Goal: Information Seeking & Learning: Learn about a topic

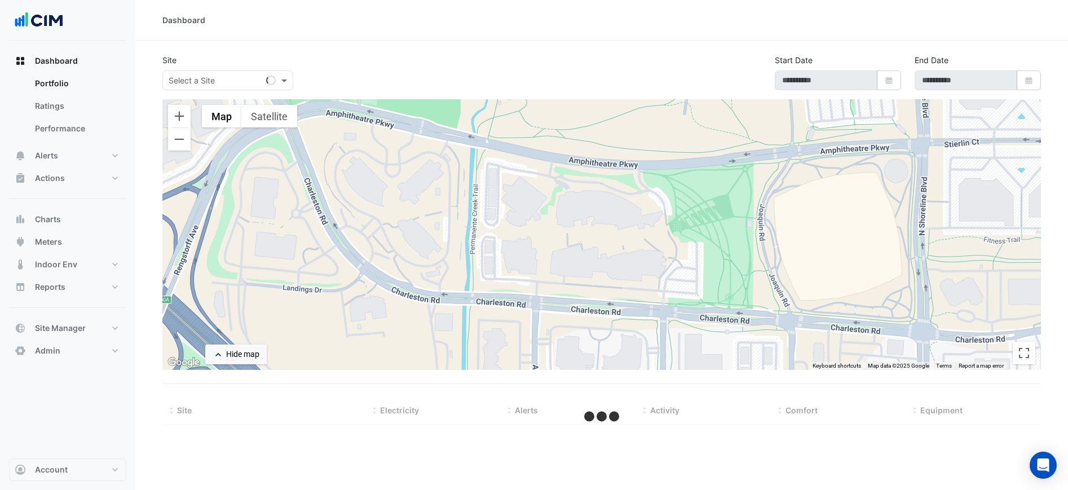
select select "***"
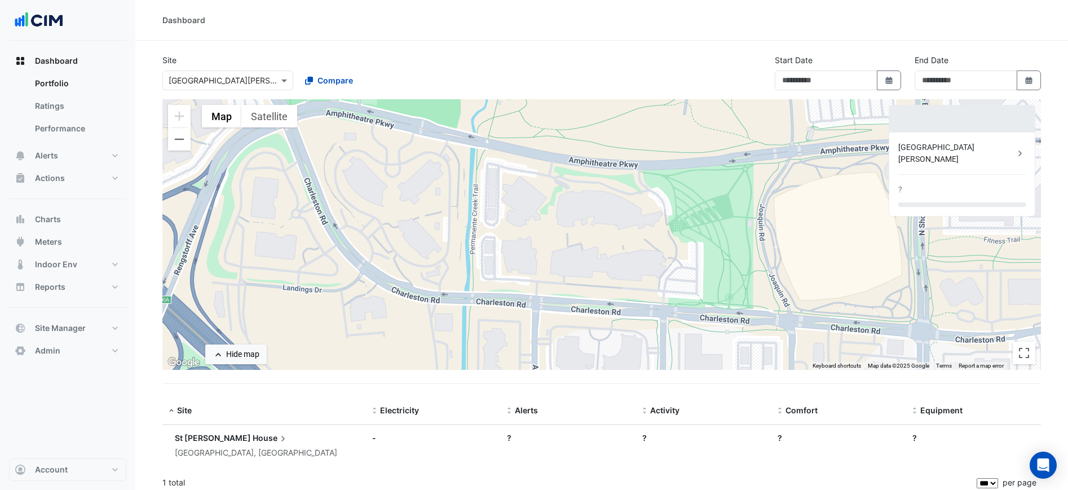
type input "**********"
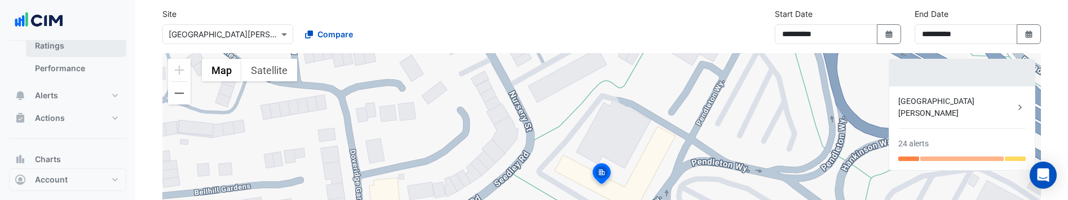
scroll to position [76, 0]
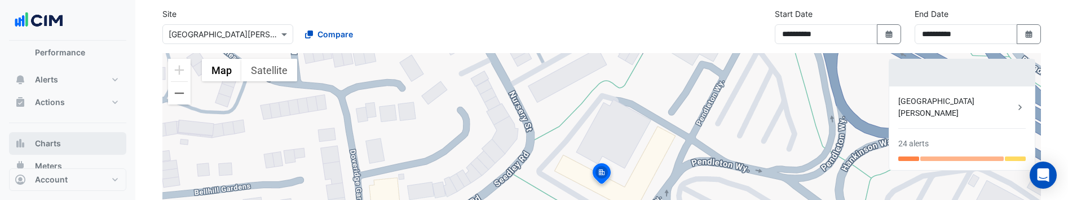
drag, startPoint x: 70, startPoint y: 139, endPoint x: 65, endPoint y: 139, distance: 5.7
click at [70, 139] on button "Charts" at bounding box center [67, 143] width 117 height 23
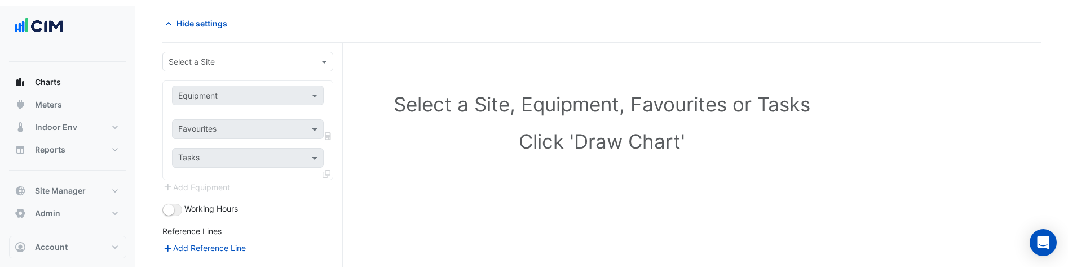
scroll to position [61, 0]
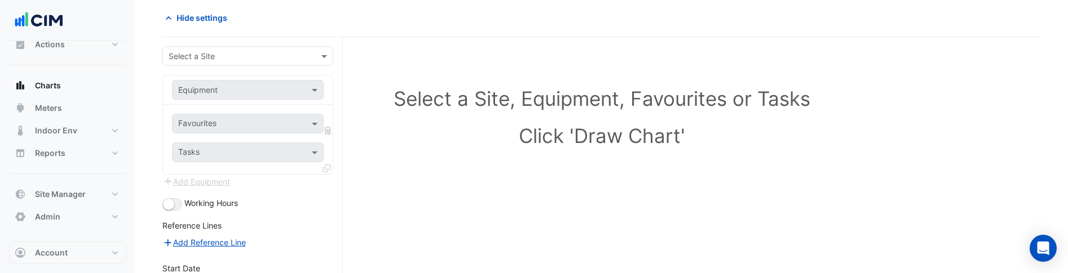
click at [223, 57] on input "text" at bounding box center [237, 57] width 136 height 12
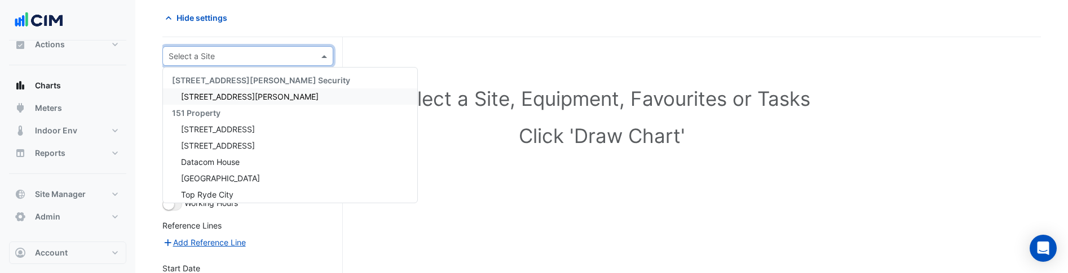
click at [219, 95] on span "141 Walker Street" at bounding box center [250, 97] width 138 height 10
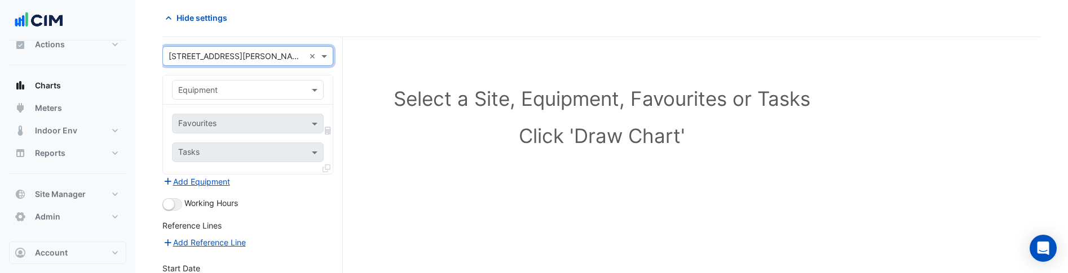
click at [250, 92] on input "text" at bounding box center [236, 91] width 117 height 12
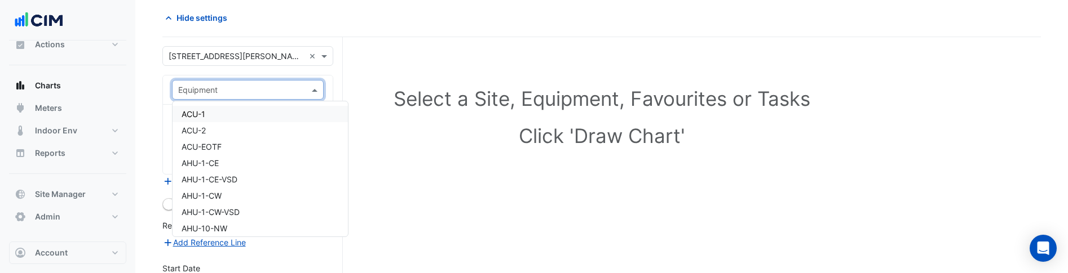
click at [242, 110] on div "ACU-1" at bounding box center [260, 114] width 175 height 16
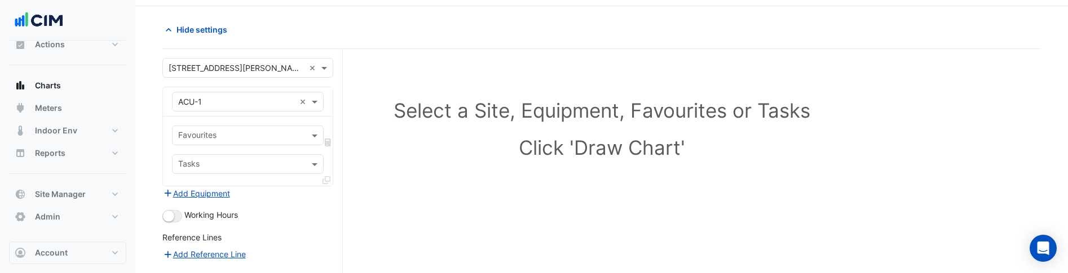
scroll to position [32, 0]
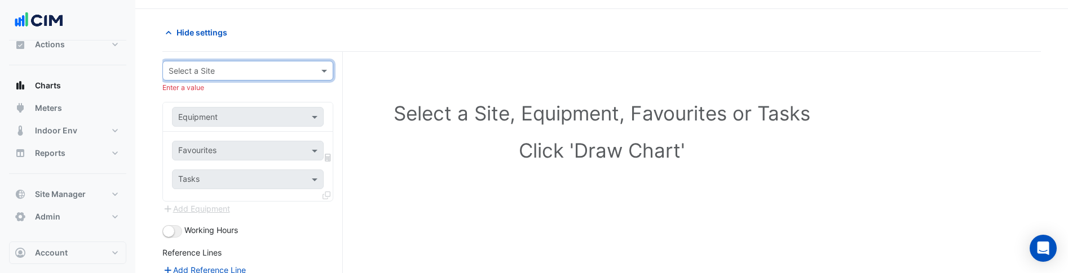
click at [259, 70] on input "text" at bounding box center [237, 71] width 136 height 12
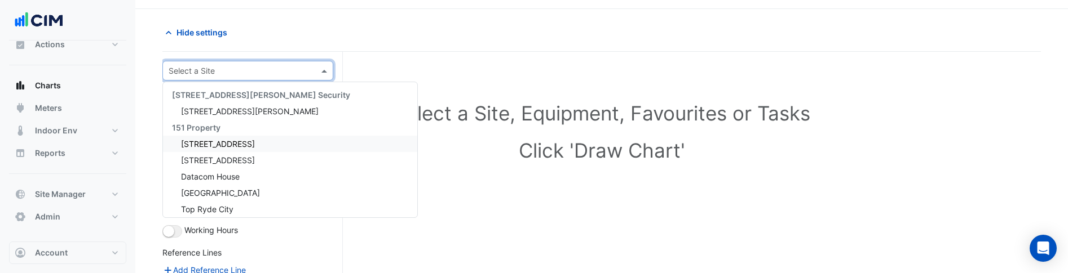
click at [211, 143] on span "1 York Street" at bounding box center [218, 144] width 74 height 10
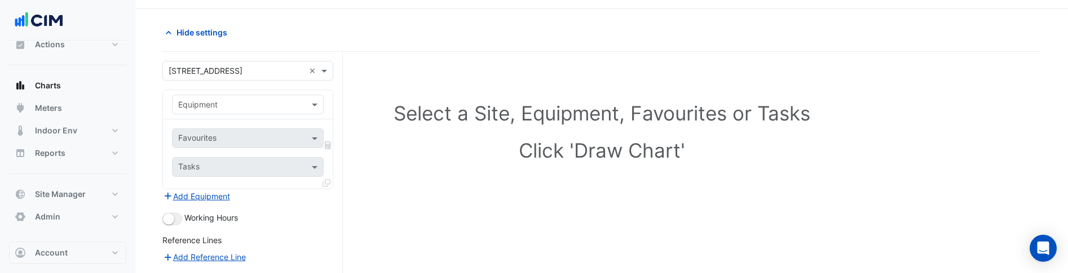
click at [224, 100] on input "text" at bounding box center [236, 105] width 117 height 12
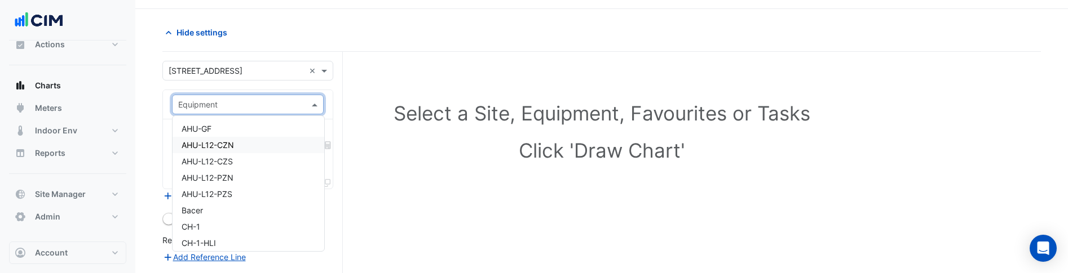
click at [218, 141] on span "AHU-L12-CZN" at bounding box center [208, 145] width 52 height 10
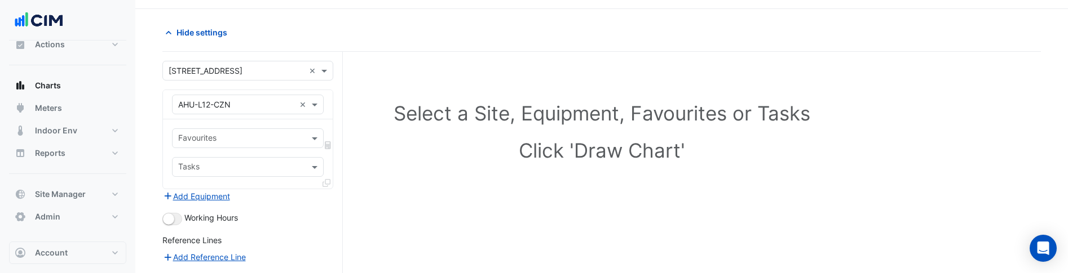
click at [263, 105] on input "text" at bounding box center [236, 105] width 117 height 12
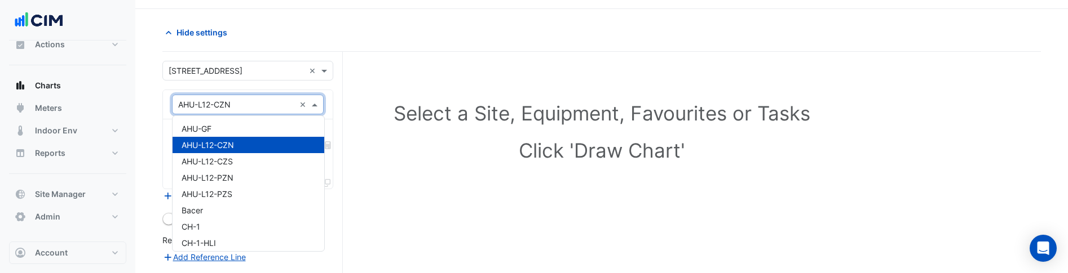
click at [263, 105] on input "text" at bounding box center [236, 105] width 117 height 12
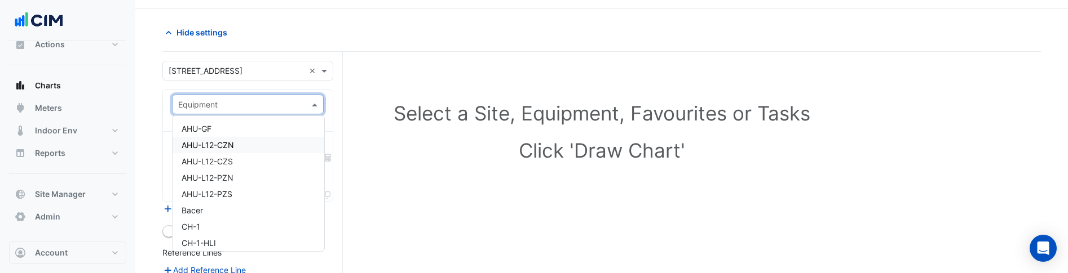
click at [232, 145] on span "AHU-L12-CZN" at bounding box center [208, 145] width 52 height 10
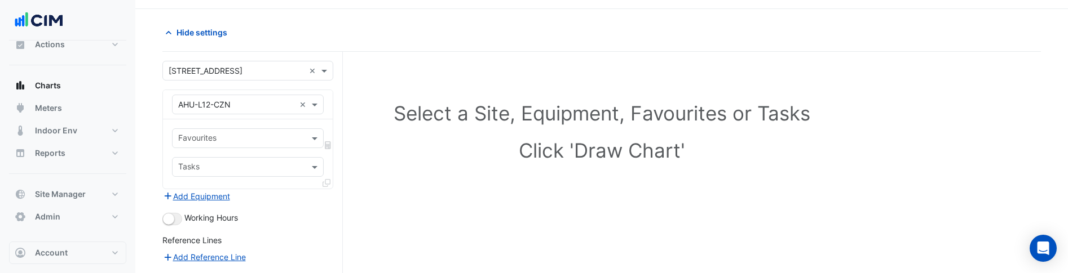
click at [218, 101] on input "text" at bounding box center [236, 105] width 117 height 12
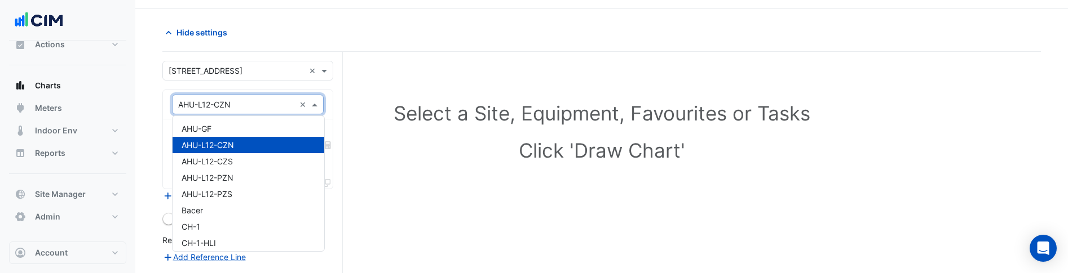
click at [226, 149] on span "AHU-L12-CZN" at bounding box center [208, 145] width 52 height 10
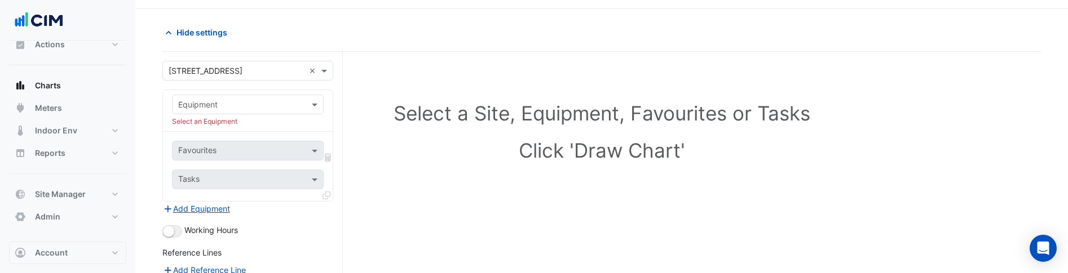
click at [235, 105] on input "text" at bounding box center [236, 105] width 117 height 12
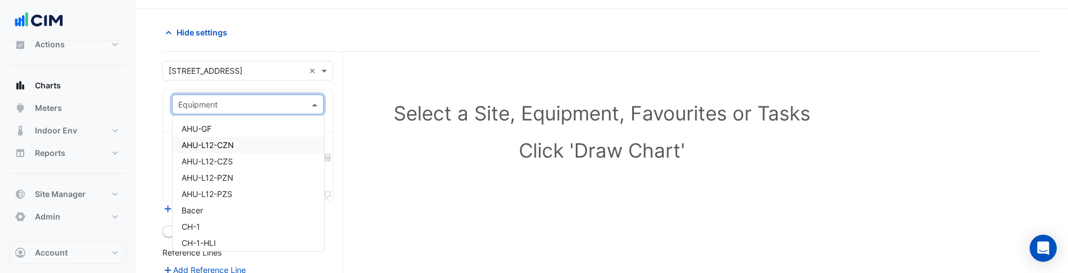
click at [228, 145] on span "AHU-L12-CZN" at bounding box center [208, 145] width 52 height 10
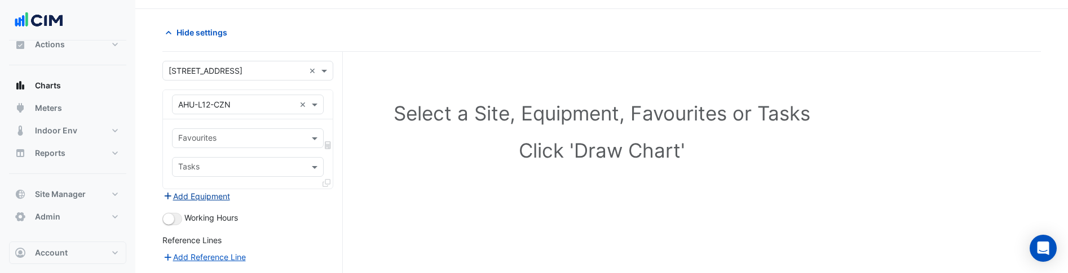
click at [213, 199] on button "Add Equipment" at bounding box center [196, 196] width 68 height 13
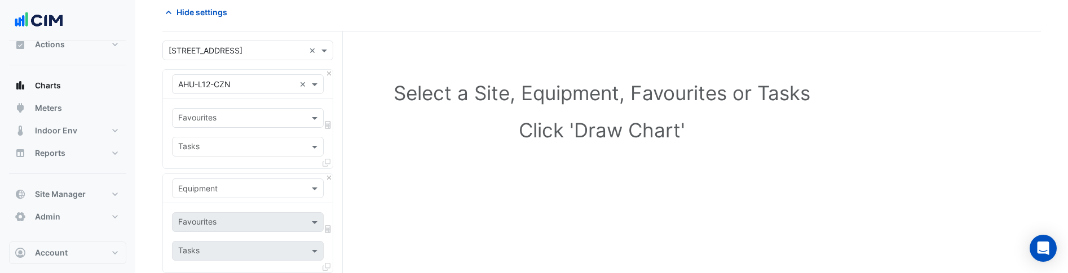
scroll to position [52, 0]
click at [229, 185] on input "text" at bounding box center [236, 189] width 117 height 12
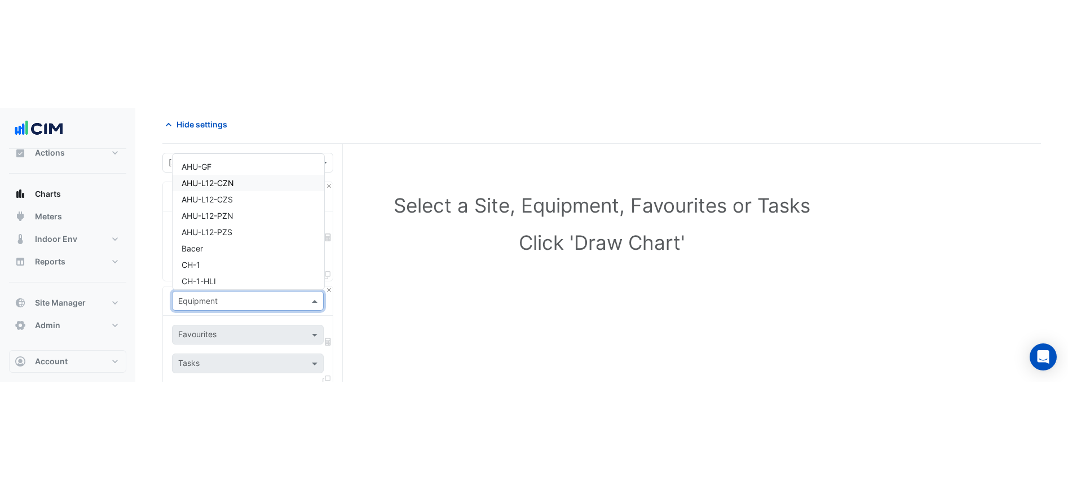
scroll to position [47, 0]
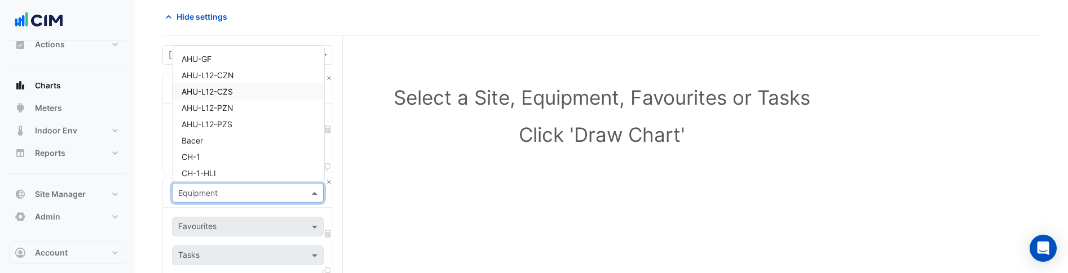
click at [377, 140] on h1 "Click 'Draw Chart'" at bounding box center [601, 135] width 829 height 24
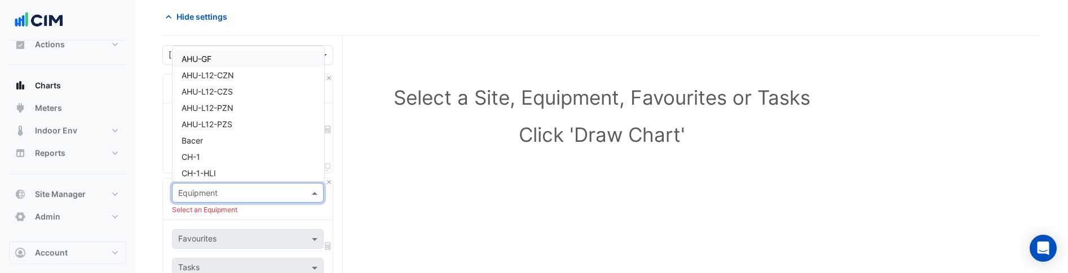
click at [216, 190] on input "text" at bounding box center [236, 194] width 117 height 12
click at [236, 73] on div "AHU-L12-CZN" at bounding box center [249, 75] width 152 height 16
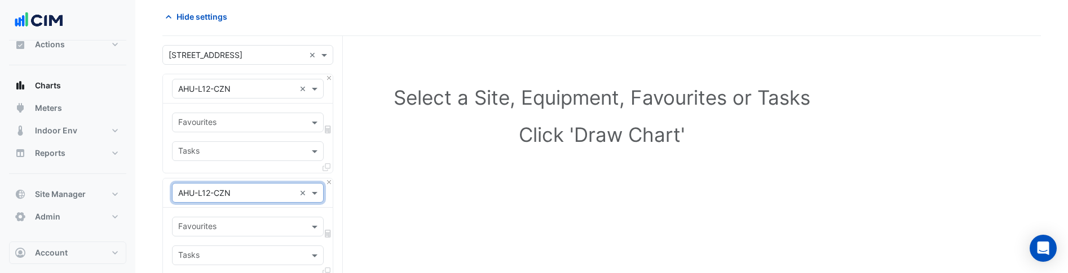
click at [238, 227] on input "text" at bounding box center [241, 228] width 126 height 12
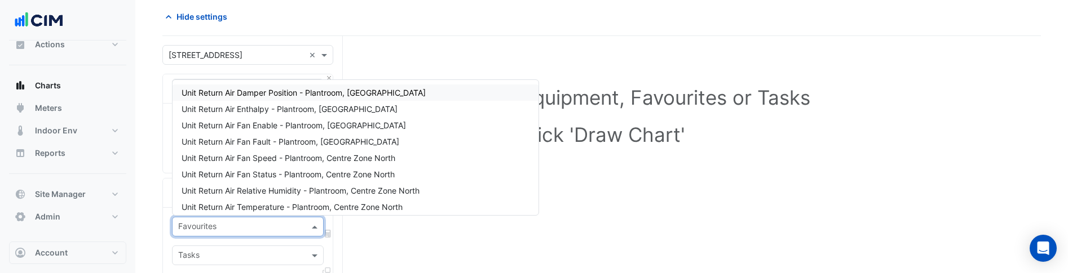
click at [391, 19] on div "Hide settings" at bounding box center [379, 17] width 446 height 20
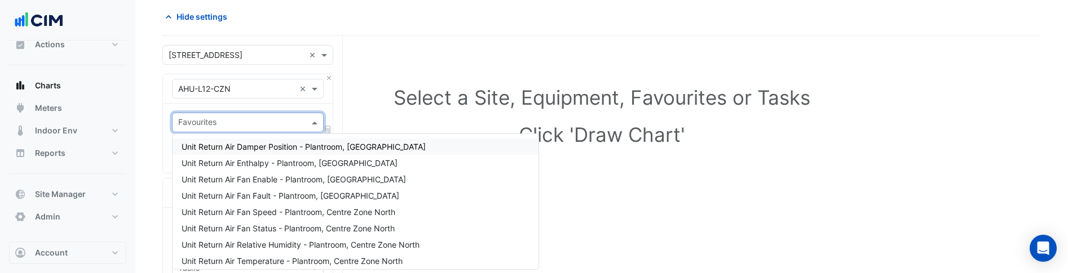
click at [258, 118] on input "text" at bounding box center [241, 124] width 126 height 12
click at [386, 2] on section "Hide settings Select a Site, Equipment, Favourites or Tasks Click 'Draw Chart' …" at bounding box center [601, 256] width 933 height 527
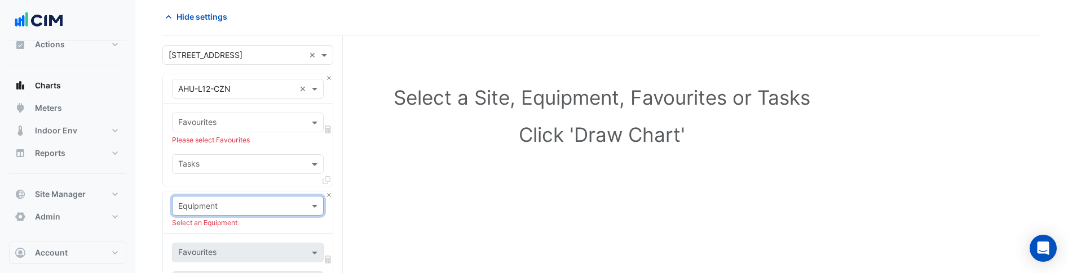
click at [262, 208] on input "text" at bounding box center [236, 207] width 117 height 12
click at [248, 83] on div "AHU-L12-CZN" at bounding box center [249, 88] width 152 height 16
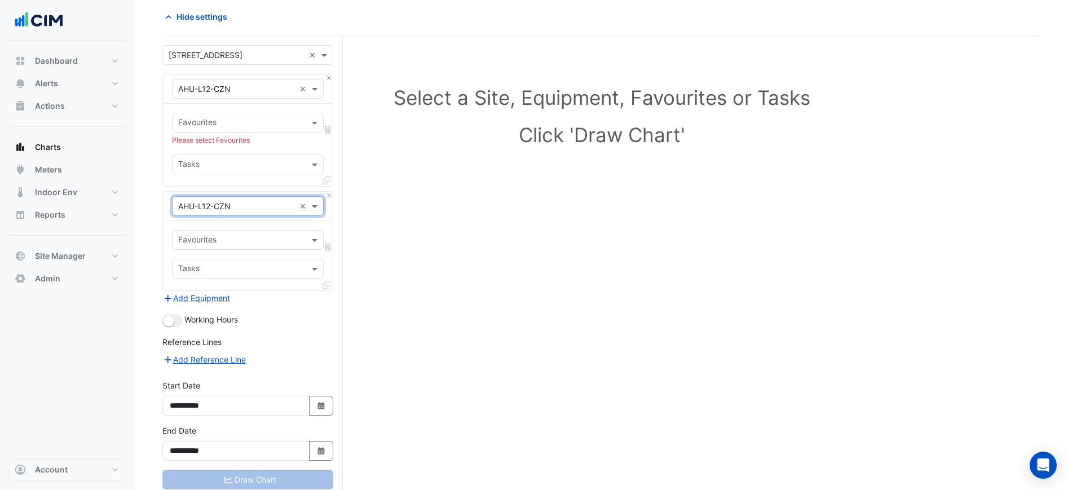
scroll to position [0, 0]
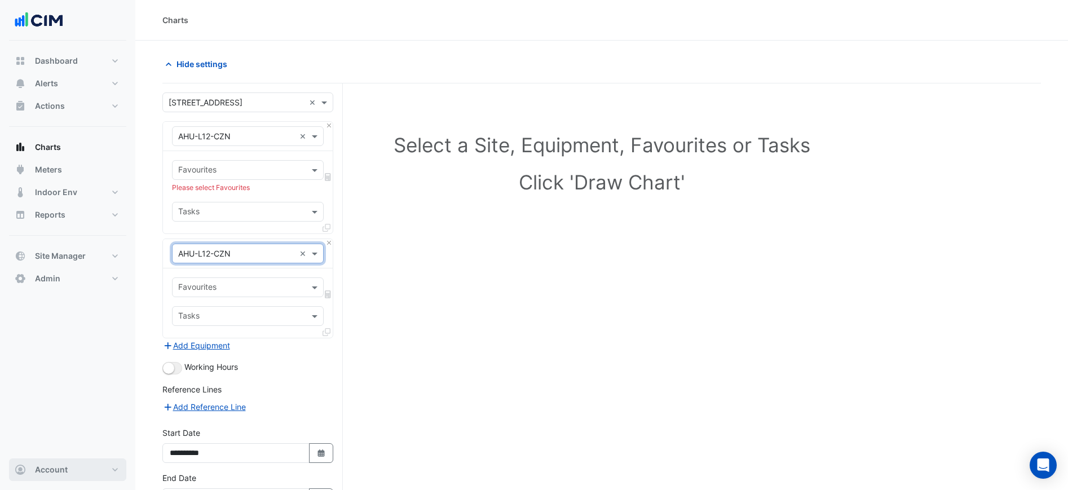
click at [93, 463] on button "Account" at bounding box center [67, 469] width 117 height 23
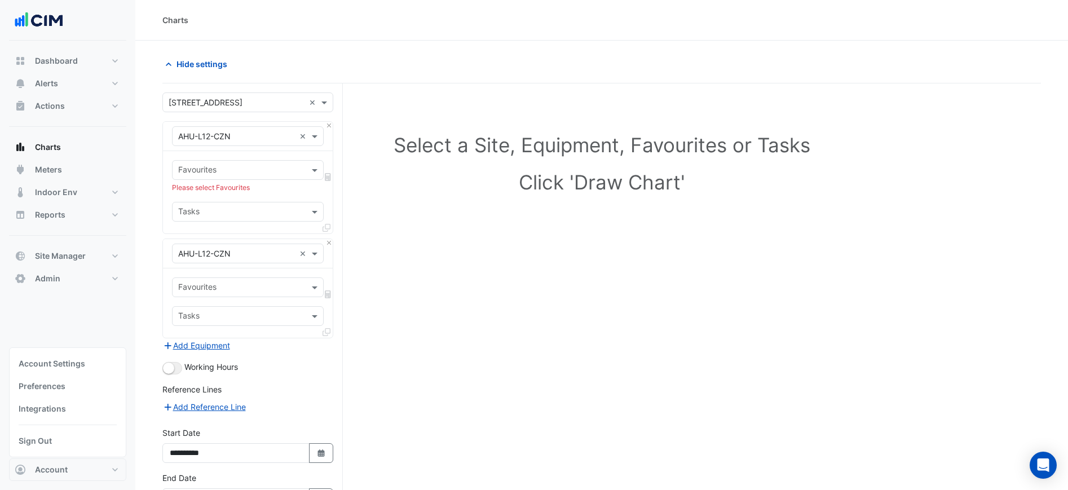
click at [94, 439] on link "Sign Out" at bounding box center [67, 441] width 107 height 23
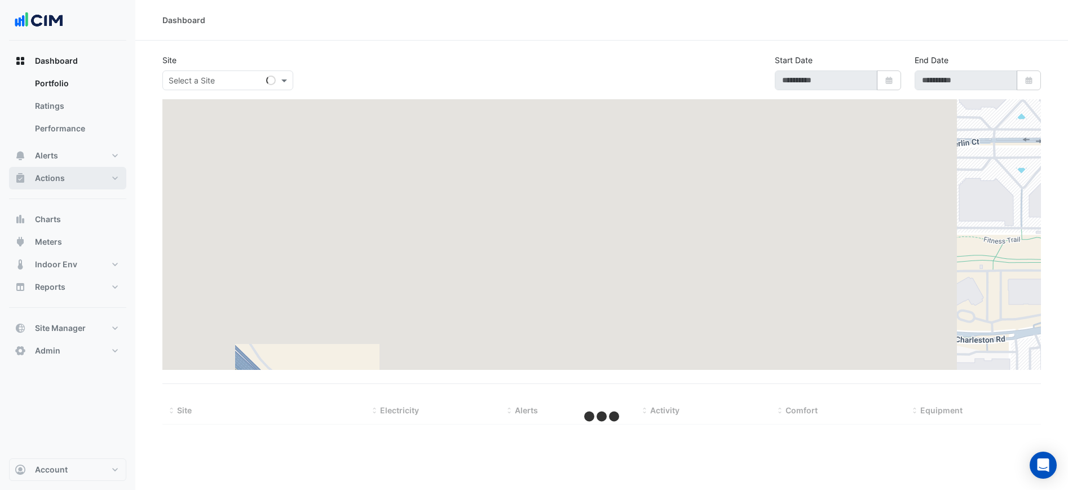
click at [64, 180] on button "Actions" at bounding box center [67, 178] width 117 height 23
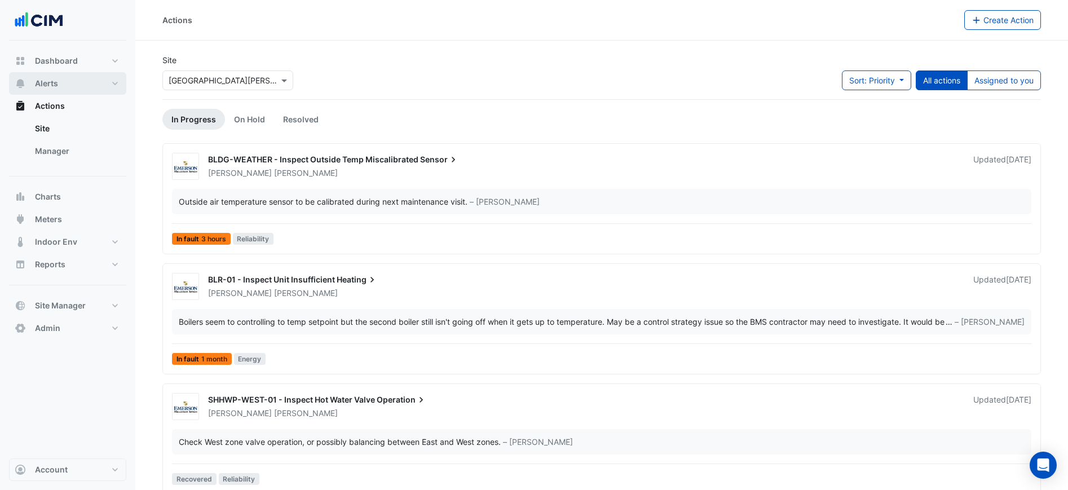
click at [55, 83] on span "Alerts" at bounding box center [46, 83] width 23 height 11
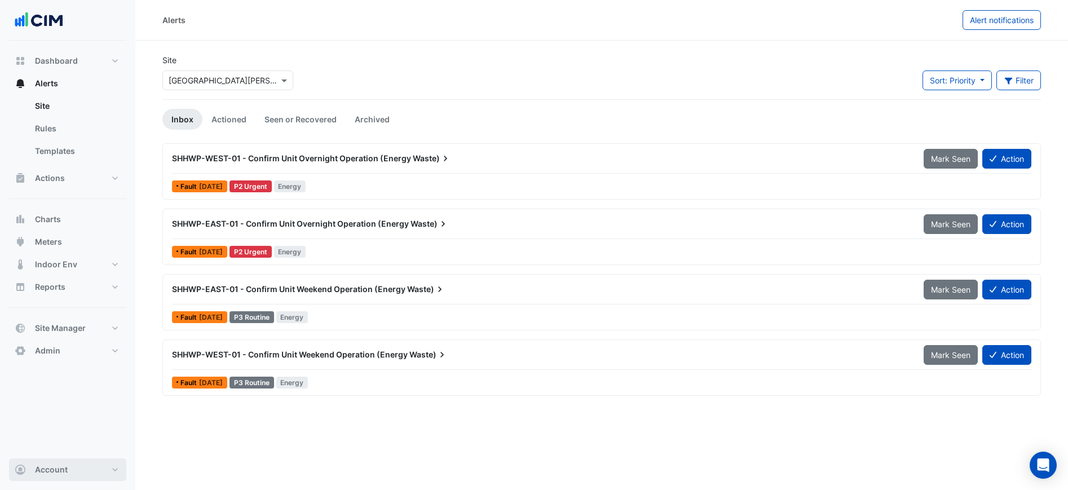
click at [62, 470] on span "Account" at bounding box center [51, 469] width 33 height 11
click at [64, 436] on link "Sign Out" at bounding box center [67, 441] width 107 height 23
